Goal: Task Accomplishment & Management: Use online tool/utility

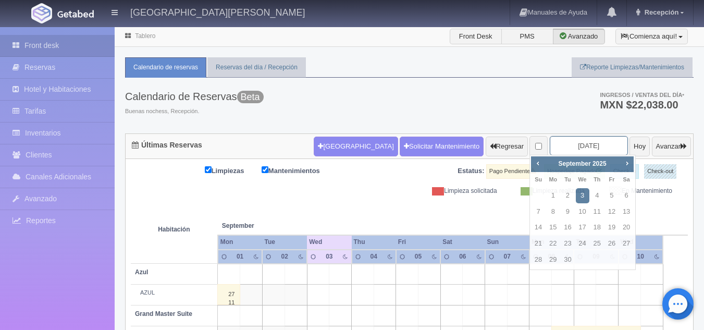
click at [569, 147] on input "[DATE]" at bounding box center [589, 145] width 78 height 19
click at [627, 165] on span "Next" at bounding box center [626, 163] width 8 height 8
click at [627, 240] on link "27" at bounding box center [626, 243] width 14 height 15
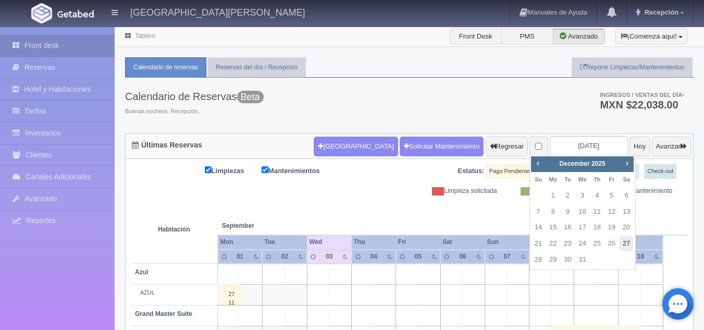
type input "[DATE]"
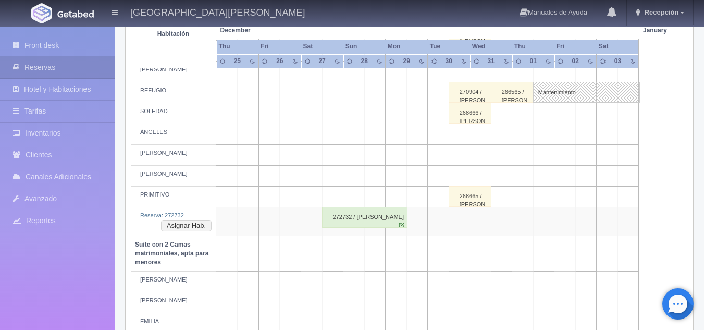
scroll to position [583, 0]
click at [195, 227] on button "Asignar Hab." at bounding box center [186, 224] width 51 height 11
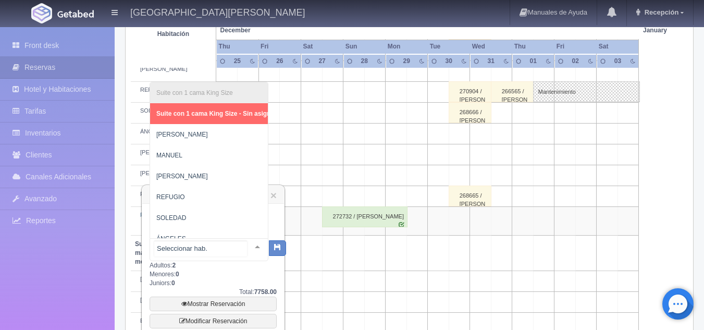
click at [254, 247] on div at bounding box center [257, 247] width 21 height 16
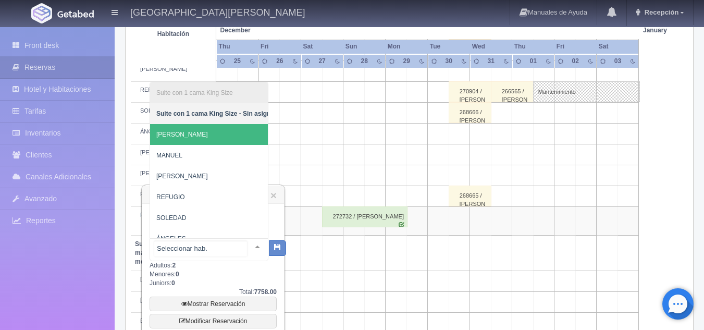
click at [195, 135] on span "[PERSON_NAME]" at bounding box center [216, 134] width 133 height 21
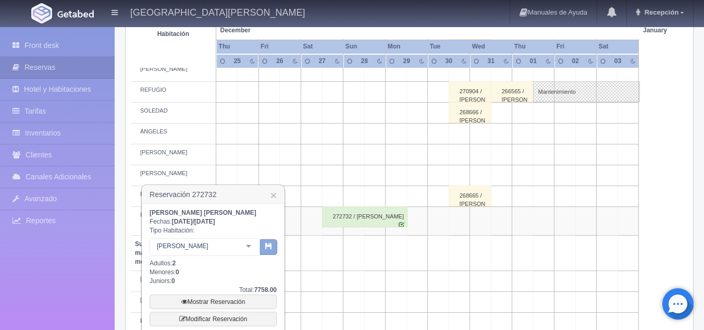
click at [269, 246] on icon "button" at bounding box center [268, 245] width 7 height 7
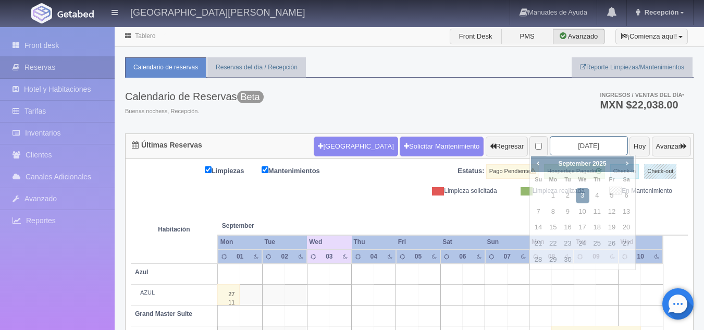
click at [597, 143] on input "[DATE]" at bounding box center [589, 145] width 78 height 19
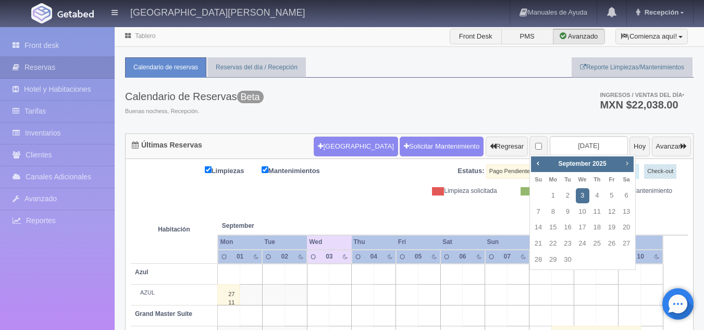
click at [627, 165] on span "Next" at bounding box center [626, 163] width 8 height 8
click at [622, 240] on link "27" at bounding box center [626, 243] width 14 height 15
type input "2025-12-27"
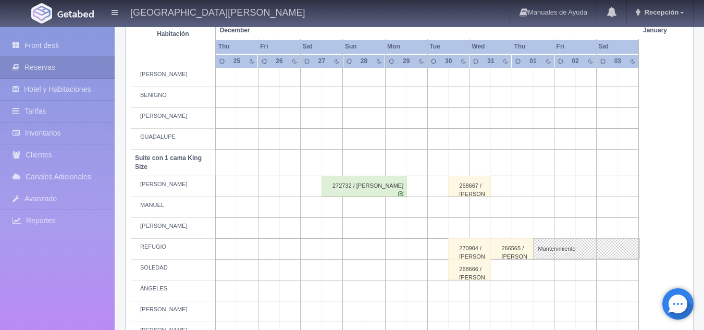
scroll to position [427, 0]
click at [353, 190] on div "272732 / Juan Manuel Cruz Martinez" at bounding box center [363, 185] width 85 height 21
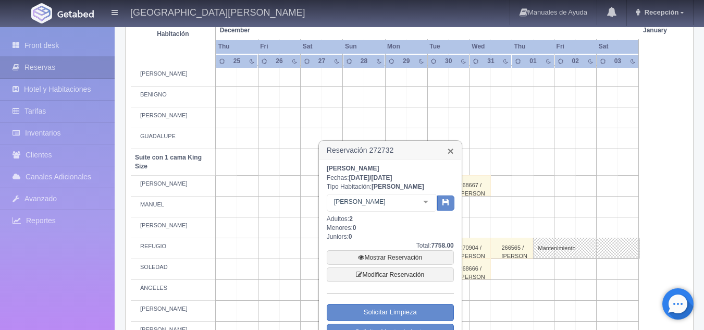
click at [447, 148] on link "×" at bounding box center [450, 150] width 6 height 11
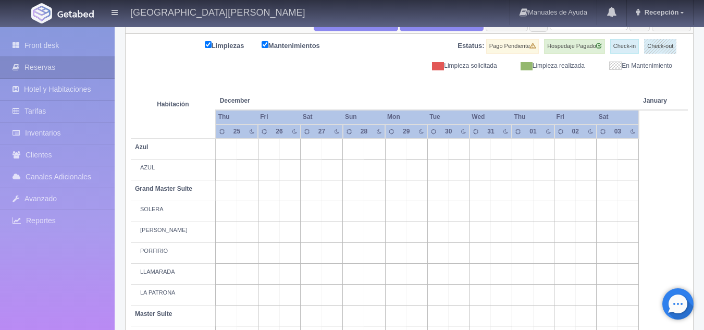
scroll to position [109, 0]
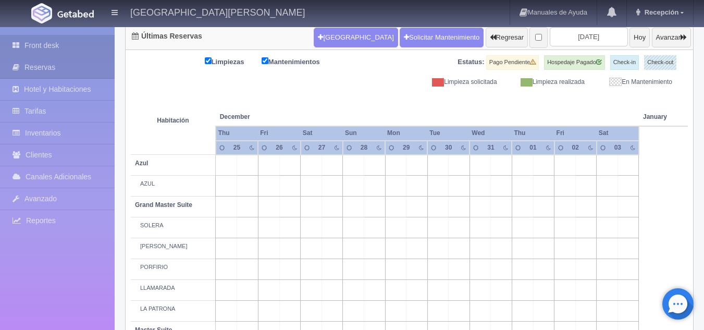
click at [46, 44] on link "Front desk" at bounding box center [57, 45] width 115 height 21
